Goal: Share content

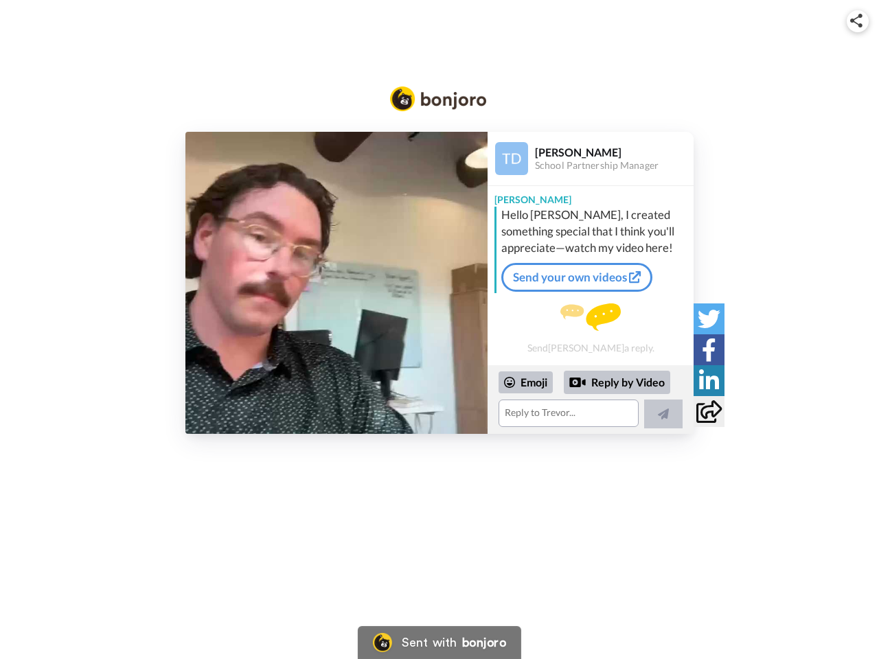
click at [858, 21] on img at bounding box center [856, 21] width 12 height 14
click at [337, 283] on button "Copy embed code" at bounding box center [439, 288] width 227 height 23
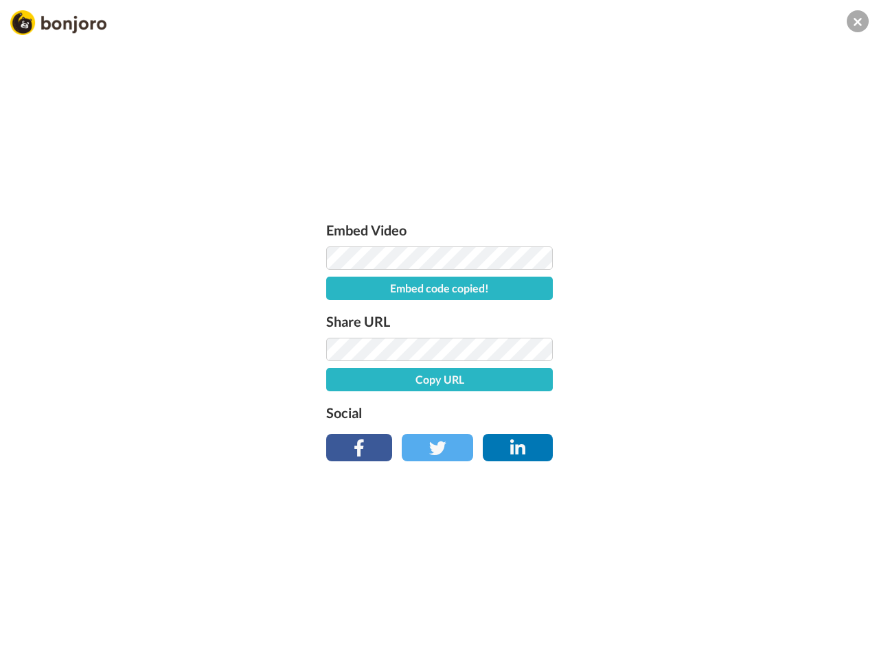
click at [591, 400] on div "Embed Video Embed code copied! Share URL Copy URL Social" at bounding box center [439, 403] width 879 height 659
click at [526, 383] on button "Copy URL" at bounding box center [439, 379] width 227 height 23
click at [618, 383] on div "Embed Video Embed code copied! Share URL URL copied! Social" at bounding box center [439, 403] width 879 height 659
click at [664, 414] on div "Embed Video Embed code copied! Share URL URL copied! Social" at bounding box center [439, 403] width 879 height 659
click at [709, 319] on div "Embed Video Embed code copied! Share URL URL copied! Social" at bounding box center [439, 403] width 879 height 659
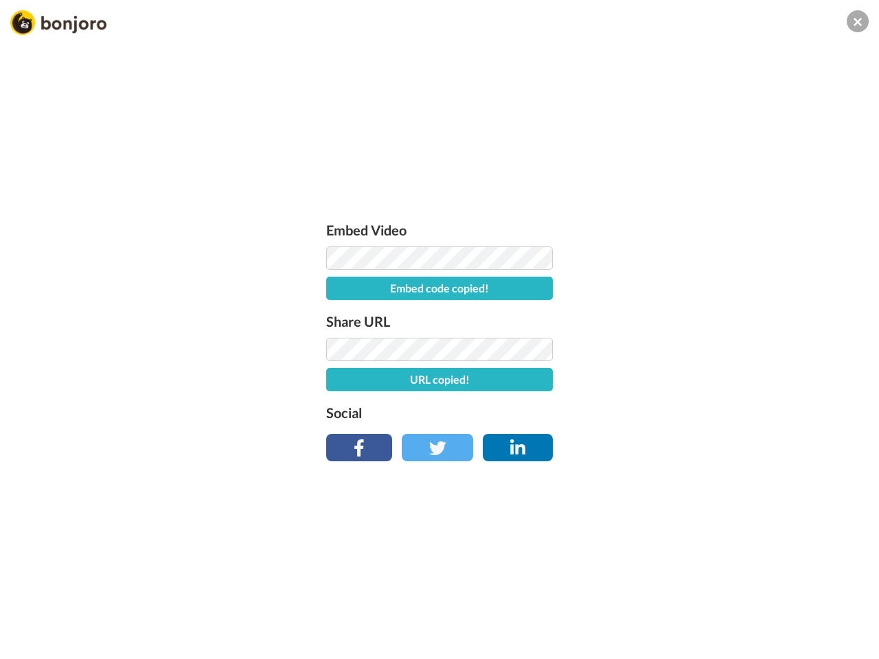
click at [709, 350] on div "Embed Video Embed code copied! Share URL URL copied! Social" at bounding box center [439, 403] width 879 height 659
click at [709, 381] on div "Embed Video Embed code copied! Share URL URL copied! Social" at bounding box center [439, 403] width 879 height 659
click at [709, 411] on div "Embed Video Embed code copied! Share URL URL copied! Social" at bounding box center [439, 403] width 879 height 659
